Goal: Information Seeking & Learning: Understand process/instructions

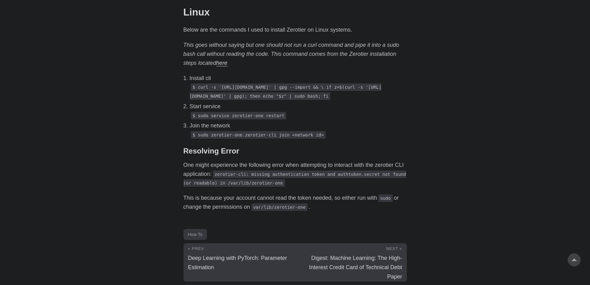
scroll to position [449, 0]
click at [223, 119] on code "$ sudo service zerotier-one restart" at bounding box center [239, 114] width 96 height 7
drag, startPoint x: 223, startPoint y: 135, endPoint x: 228, endPoint y: 134, distance: 5.1
click at [223, 119] on code "$ sudo service zerotier-one restart" at bounding box center [239, 114] width 96 height 7
click at [262, 119] on code "$ sudo service zerotier-one restart" at bounding box center [239, 114] width 96 height 7
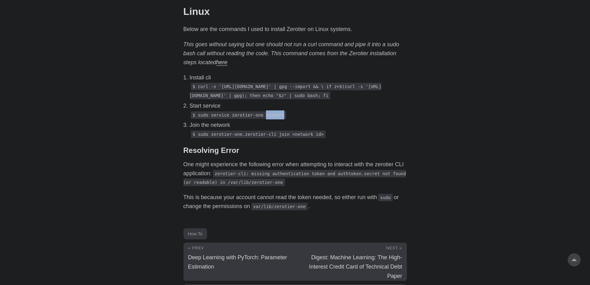
click at [262, 119] on code "$ sudo service zerotier-one restart" at bounding box center [239, 114] width 96 height 7
click at [214, 138] on code "$ sudo zerotier-one.zerotier-cli join <network id>" at bounding box center [258, 134] width 135 height 7
drag, startPoint x: 214, startPoint y: 152, endPoint x: 276, endPoint y: 152, distance: 62.4
click at [276, 138] on code "$ sudo zerotier-one.zerotier-cli join <network id>" at bounding box center [258, 134] width 135 height 7
copy code "zerotier-one.zerotier-cli join"
